Goal: Task Accomplishment & Management: Manage account settings

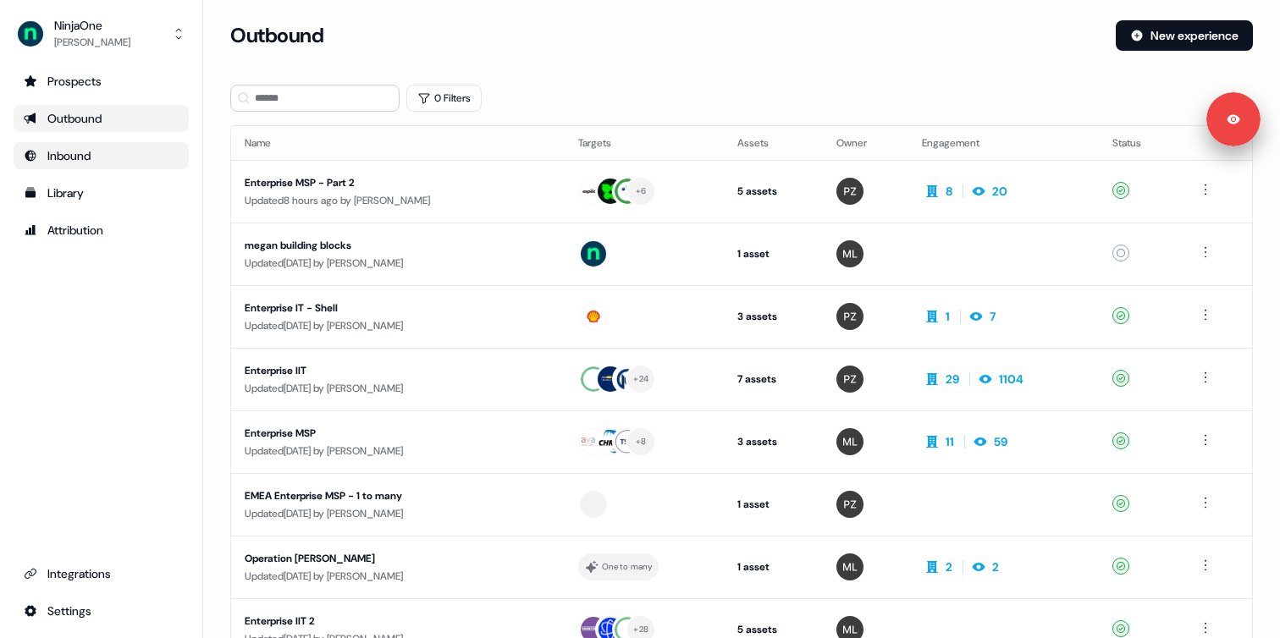
click at [80, 166] on link "Inbound" at bounding box center [101, 155] width 175 height 27
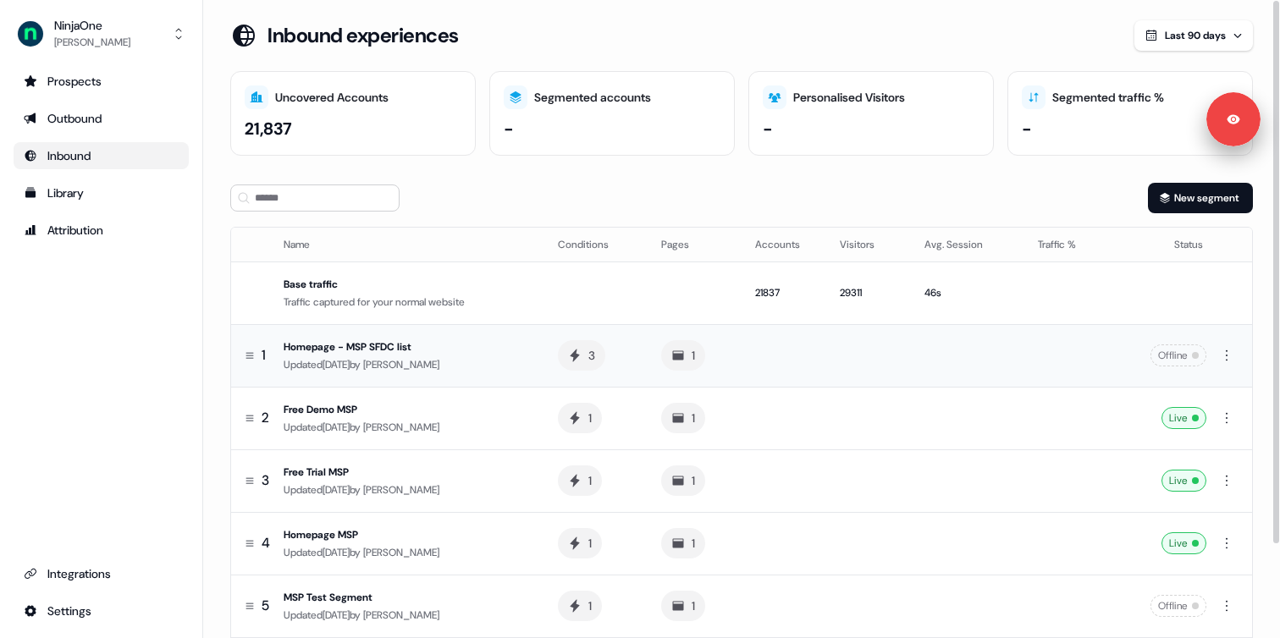
scroll to position [109, 0]
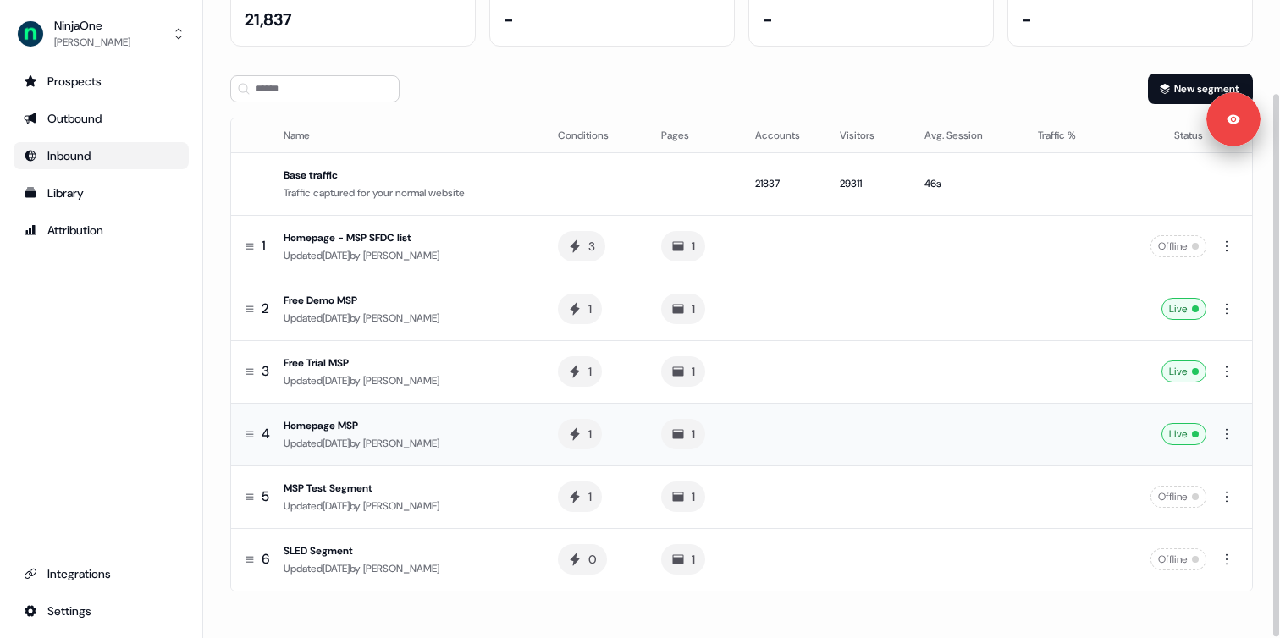
click at [403, 423] on div "Homepage MSP" at bounding box center [407, 425] width 247 height 17
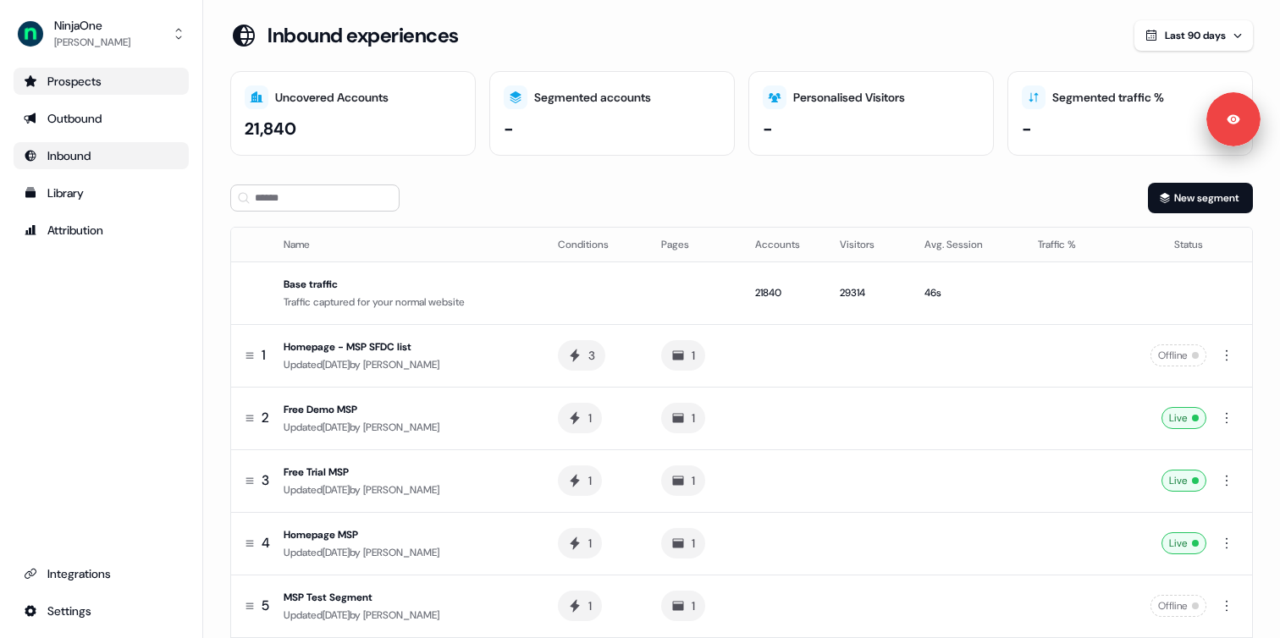
click at [99, 86] on div "Prospects" at bounding box center [101, 81] width 155 height 17
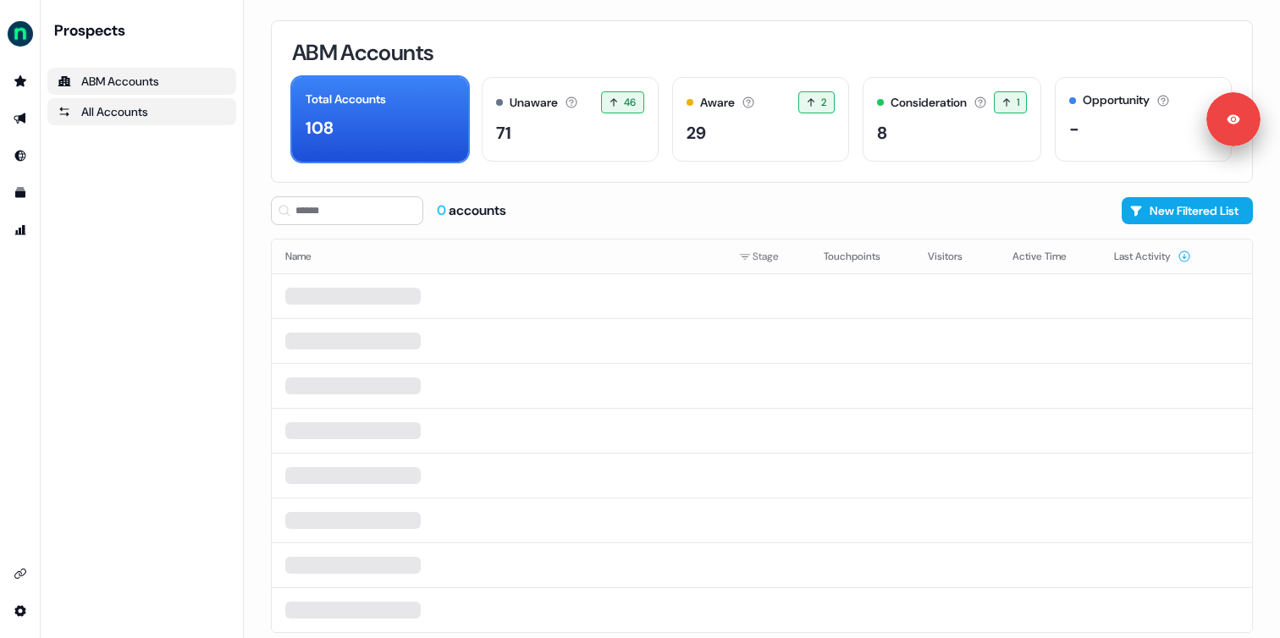
click at [139, 112] on div "All Accounts" at bounding box center [142, 111] width 168 height 17
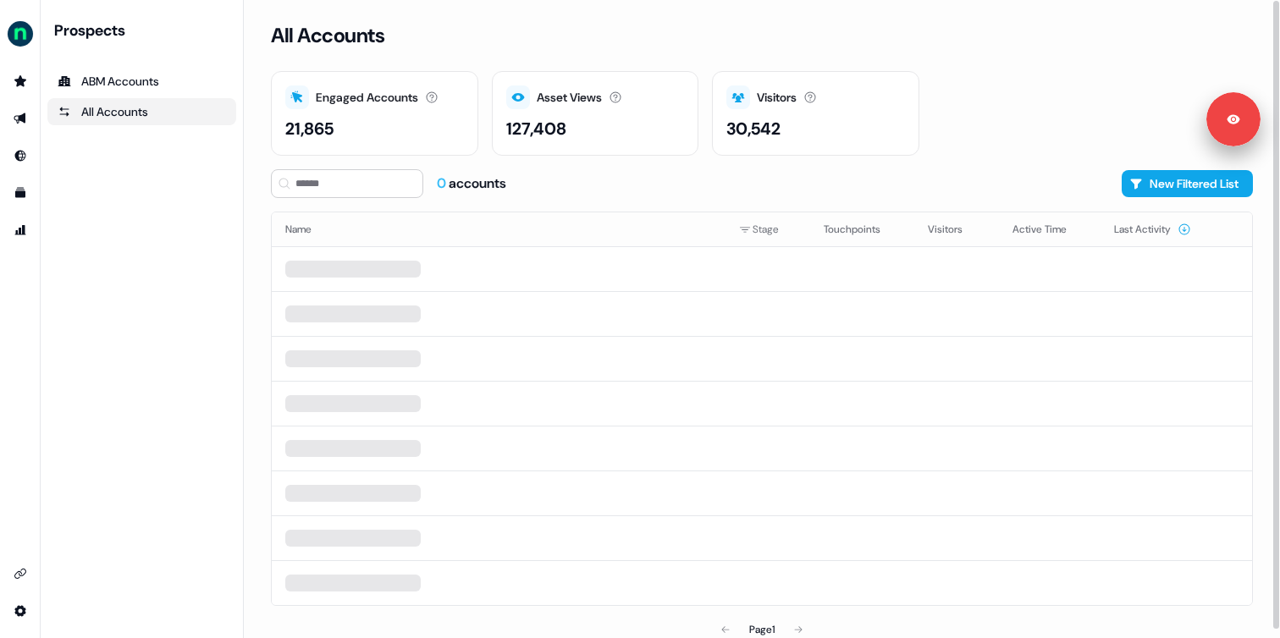
click at [249, 217] on div "All Accounts Engaged Accounts Accounts that have interacted with an asset. 21,8…" at bounding box center [762, 319] width 1036 height 638
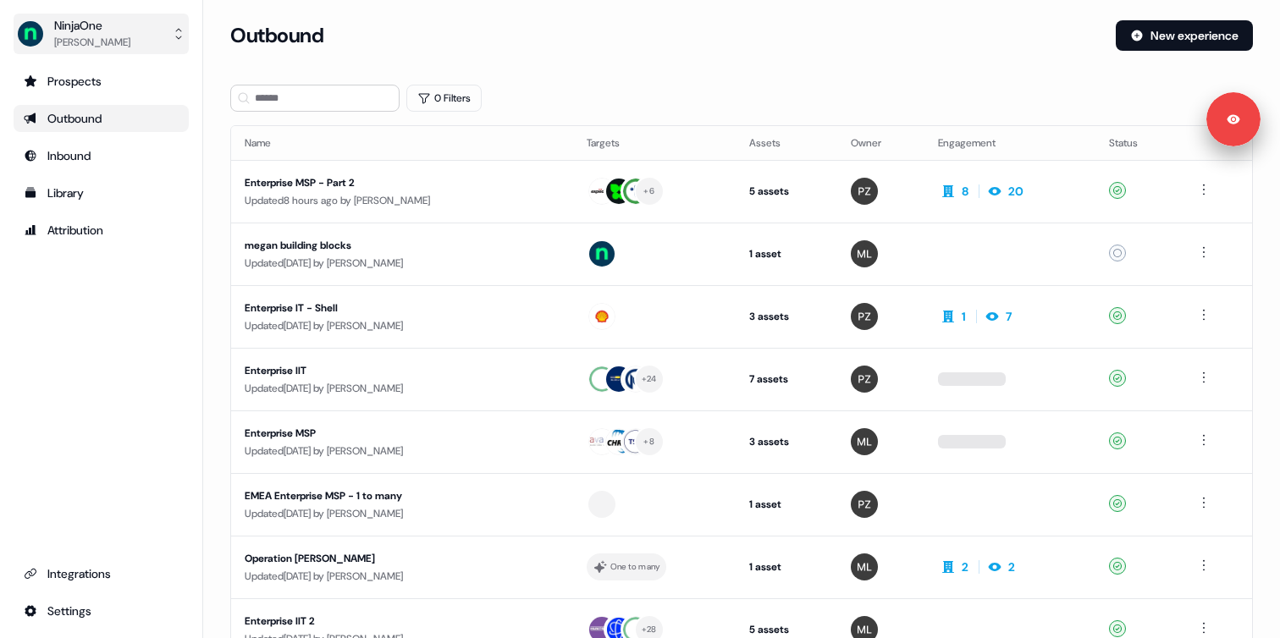
click at [164, 35] on button "NinjaOne [PERSON_NAME]" at bounding box center [101, 34] width 175 height 41
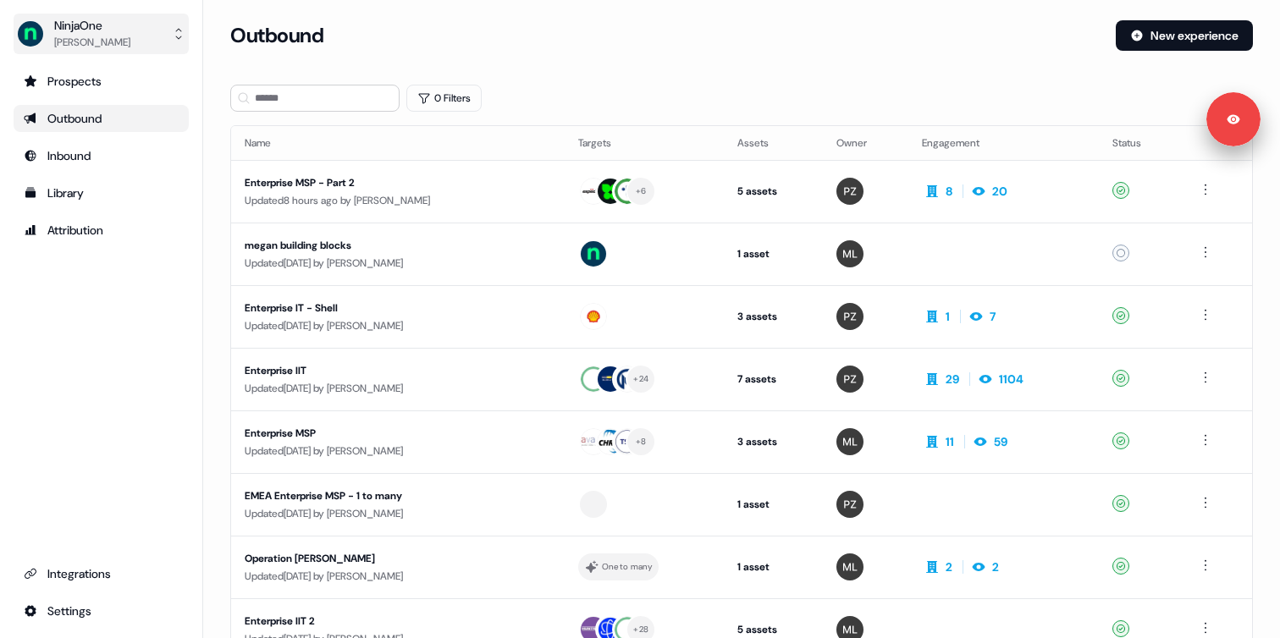
click at [164, 30] on button "NinjaOne [PERSON_NAME]" at bounding box center [101, 34] width 175 height 41
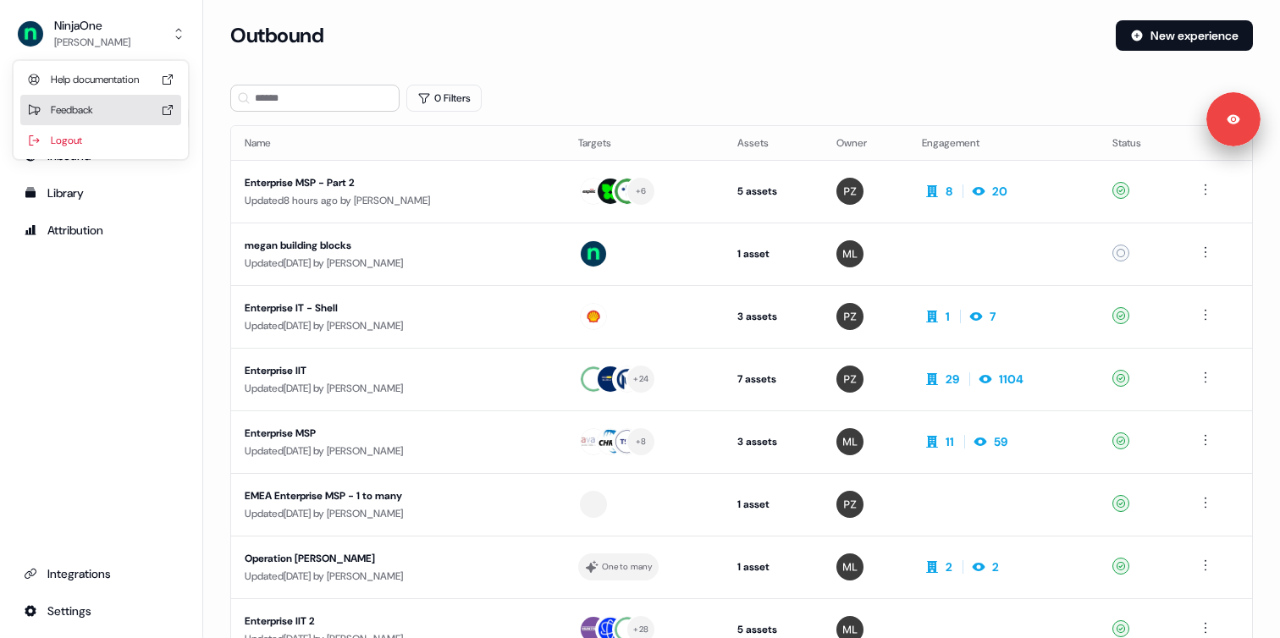
click at [85, 133] on div "Logout" at bounding box center [100, 140] width 161 height 30
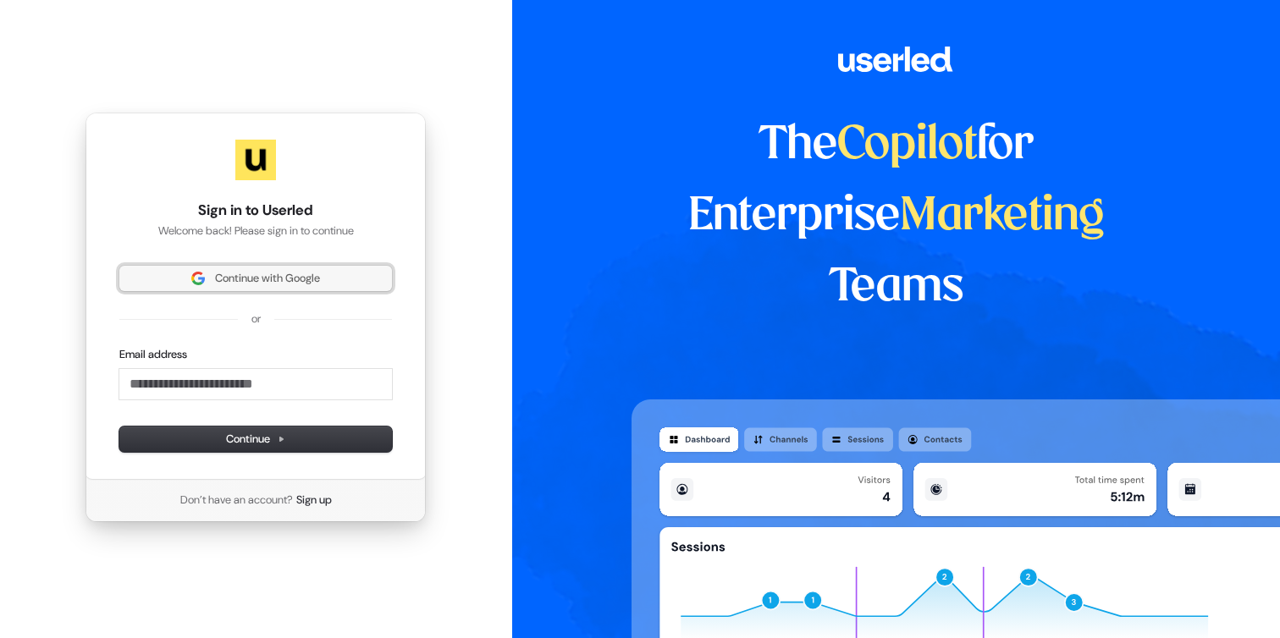
click at [231, 276] on span "Continue with Google" at bounding box center [267, 278] width 105 height 15
